Goal: Task Accomplishment & Management: Manage account settings

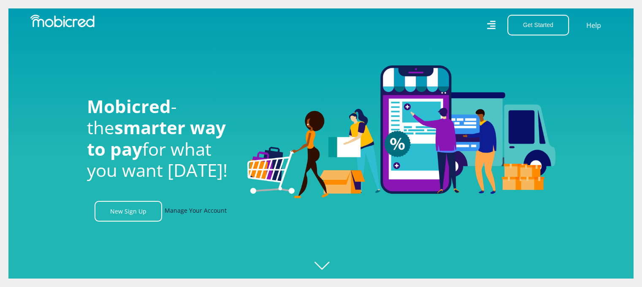
click at [196, 214] on link "Manage Your Account" at bounding box center [196, 211] width 62 height 21
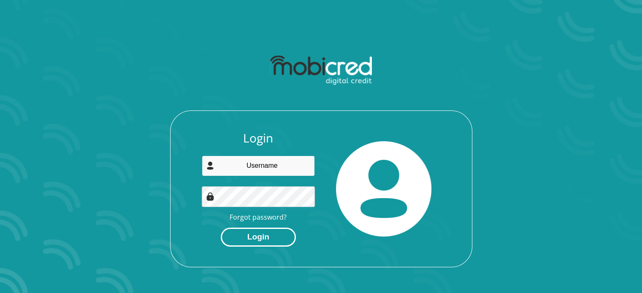
type input "gladys.bezuidenhout@netcare.co.za"
click at [262, 238] on button "Login" at bounding box center [258, 237] width 75 height 19
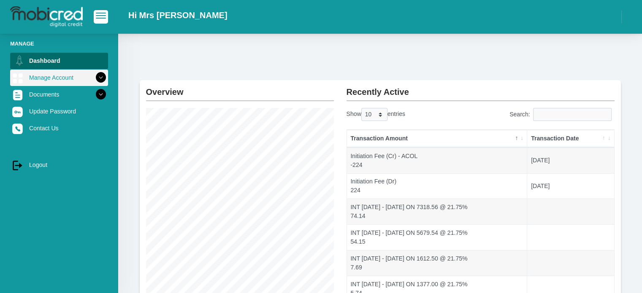
click at [94, 77] on icon at bounding box center [101, 77] width 14 height 14
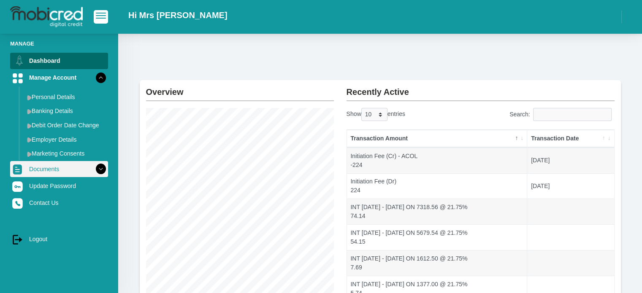
click at [96, 171] on icon at bounding box center [101, 169] width 14 height 14
